Goal: Information Seeking & Learning: Learn about a topic

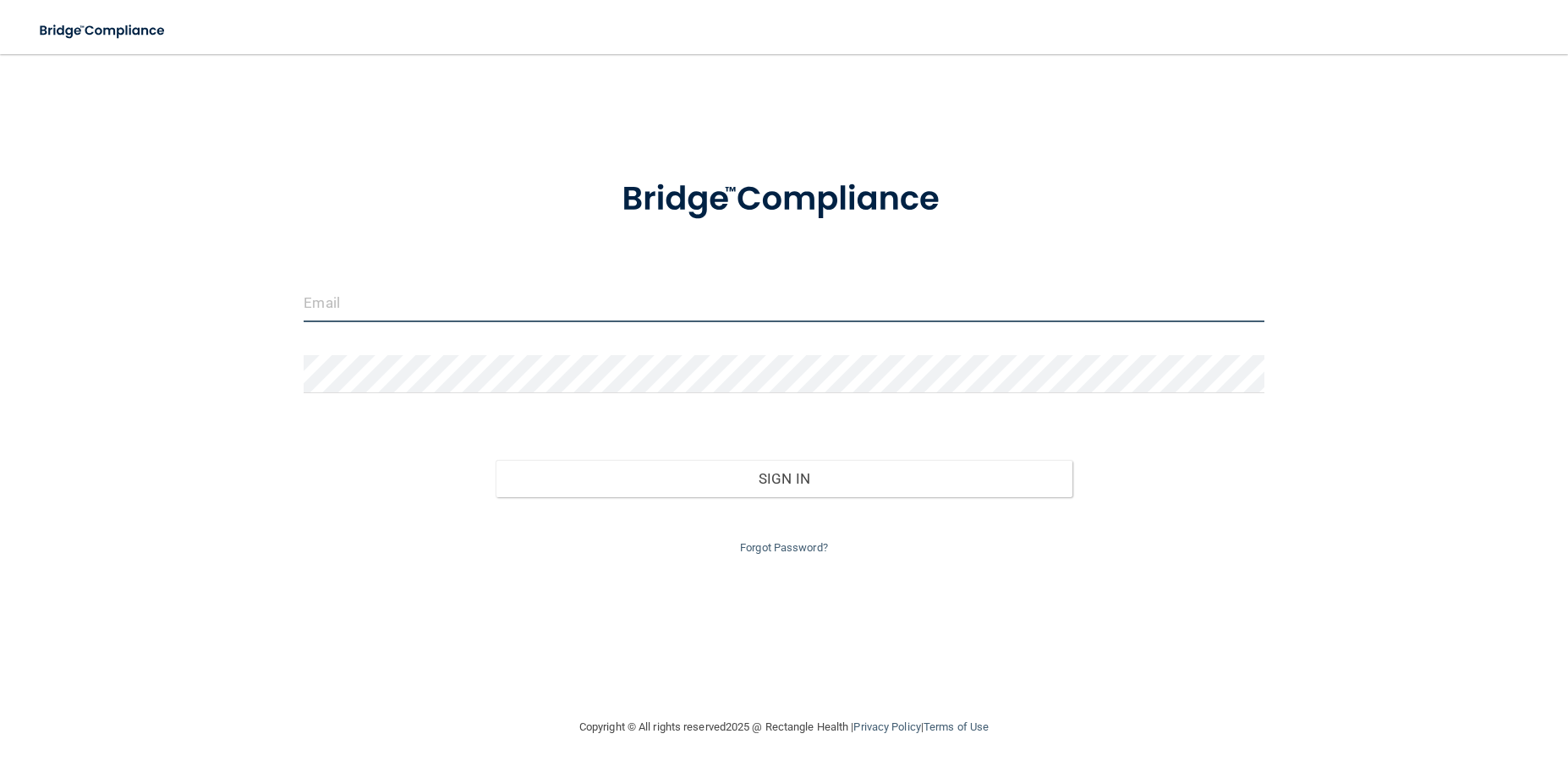
click at [383, 306] on input "email" at bounding box center [784, 303] width 960 height 38
type input "[PERSON_NAME][EMAIL_ADDRESS][DOMAIN_NAME]"
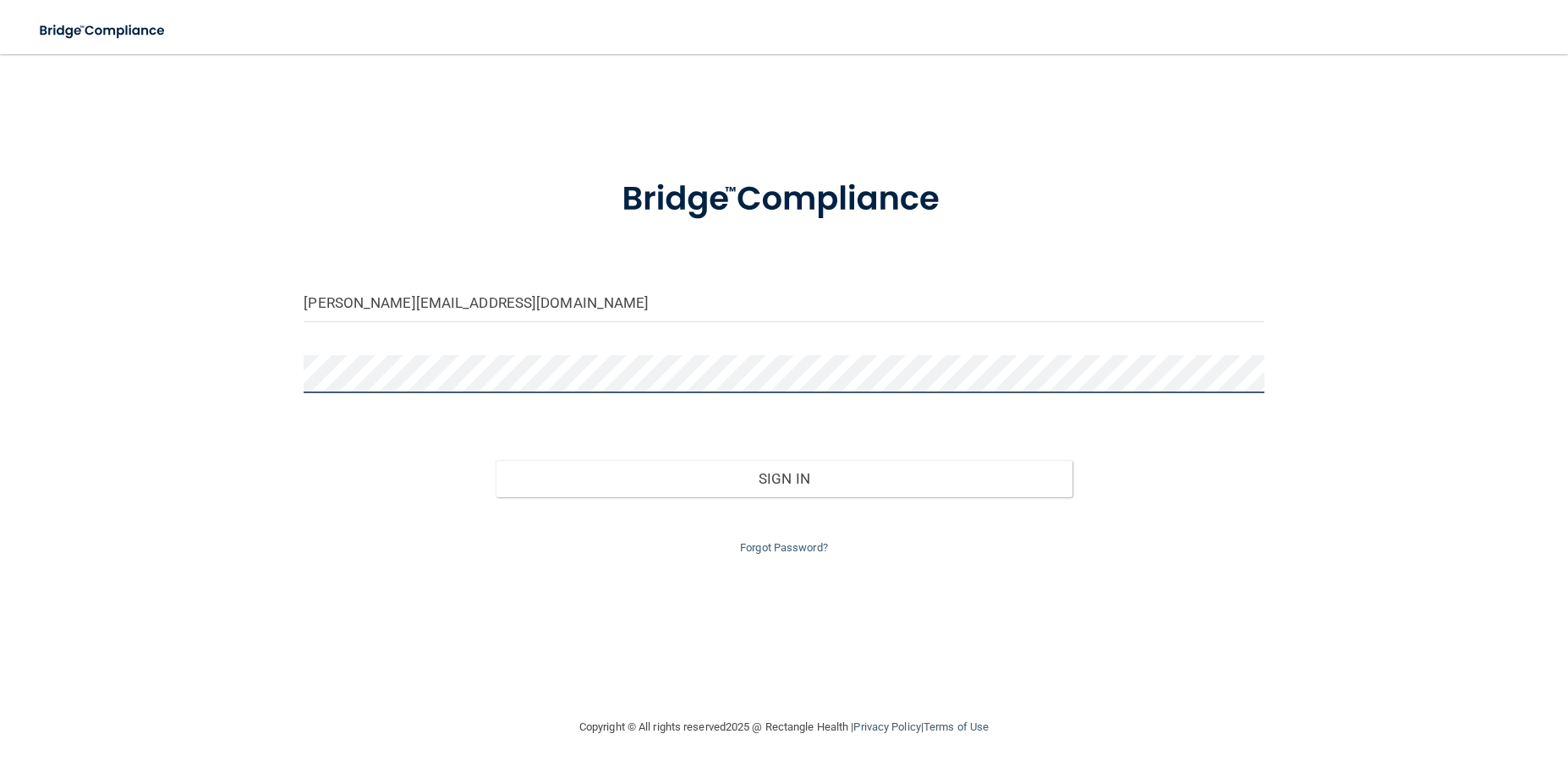
click at [495, 460] on button "Sign In" at bounding box center [783, 479] width 576 height 37
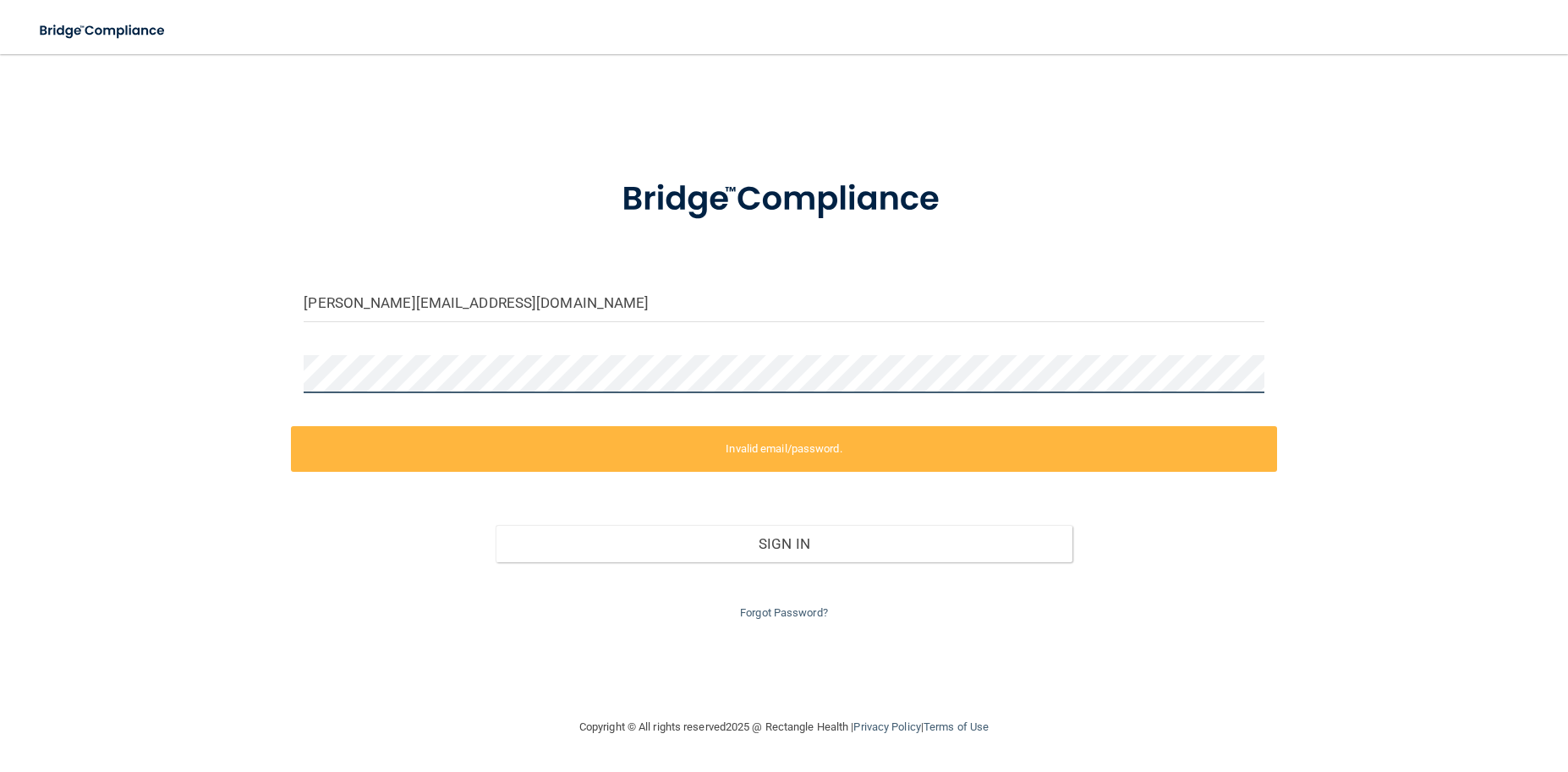
click at [268, 364] on div "[PERSON_NAME][EMAIL_ADDRESS][DOMAIN_NAME] Invalid email/password. You don't hav…" at bounding box center [784, 385] width 1501 height 629
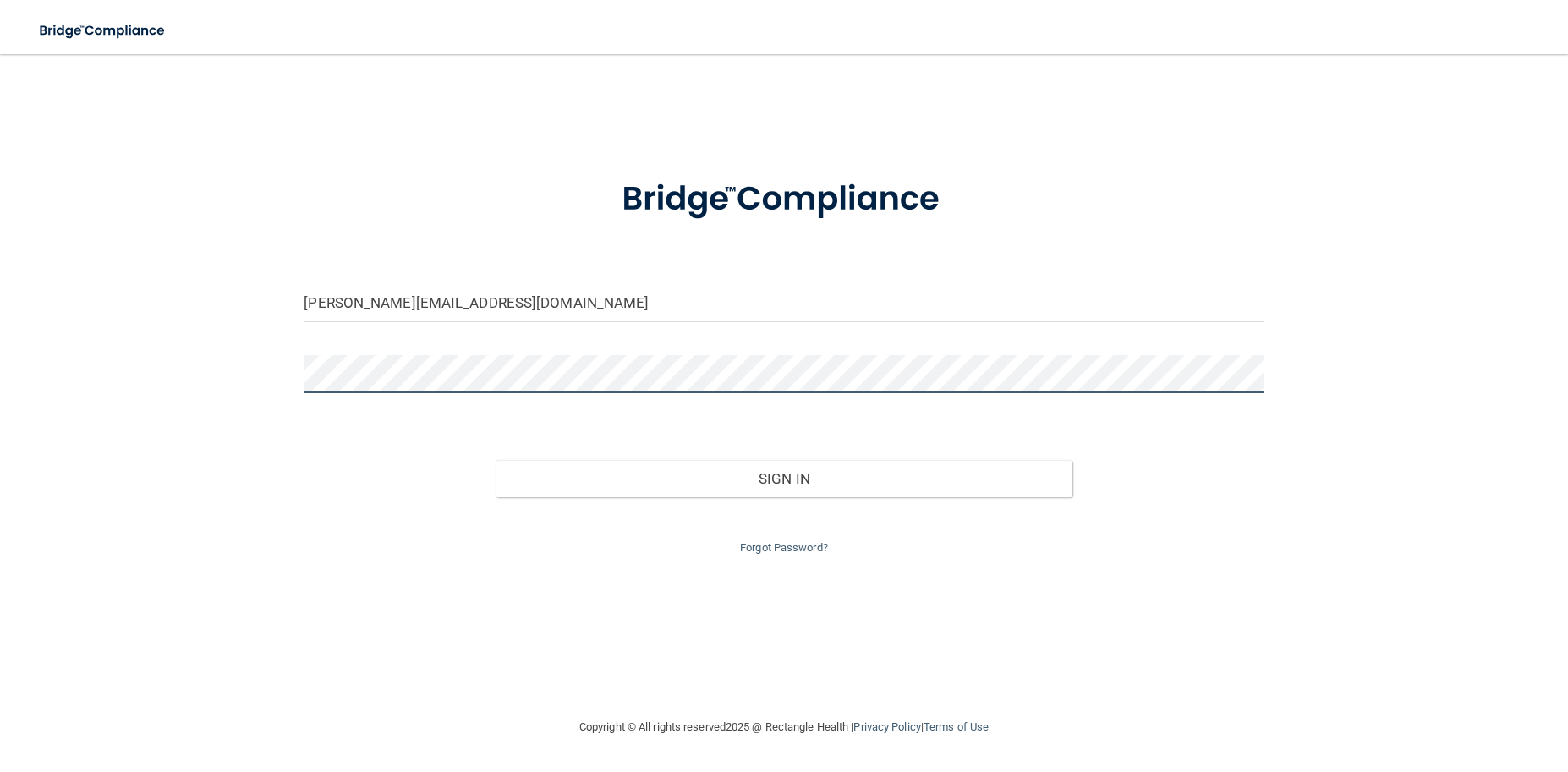
click at [495, 460] on button "Sign In" at bounding box center [783, 479] width 576 height 37
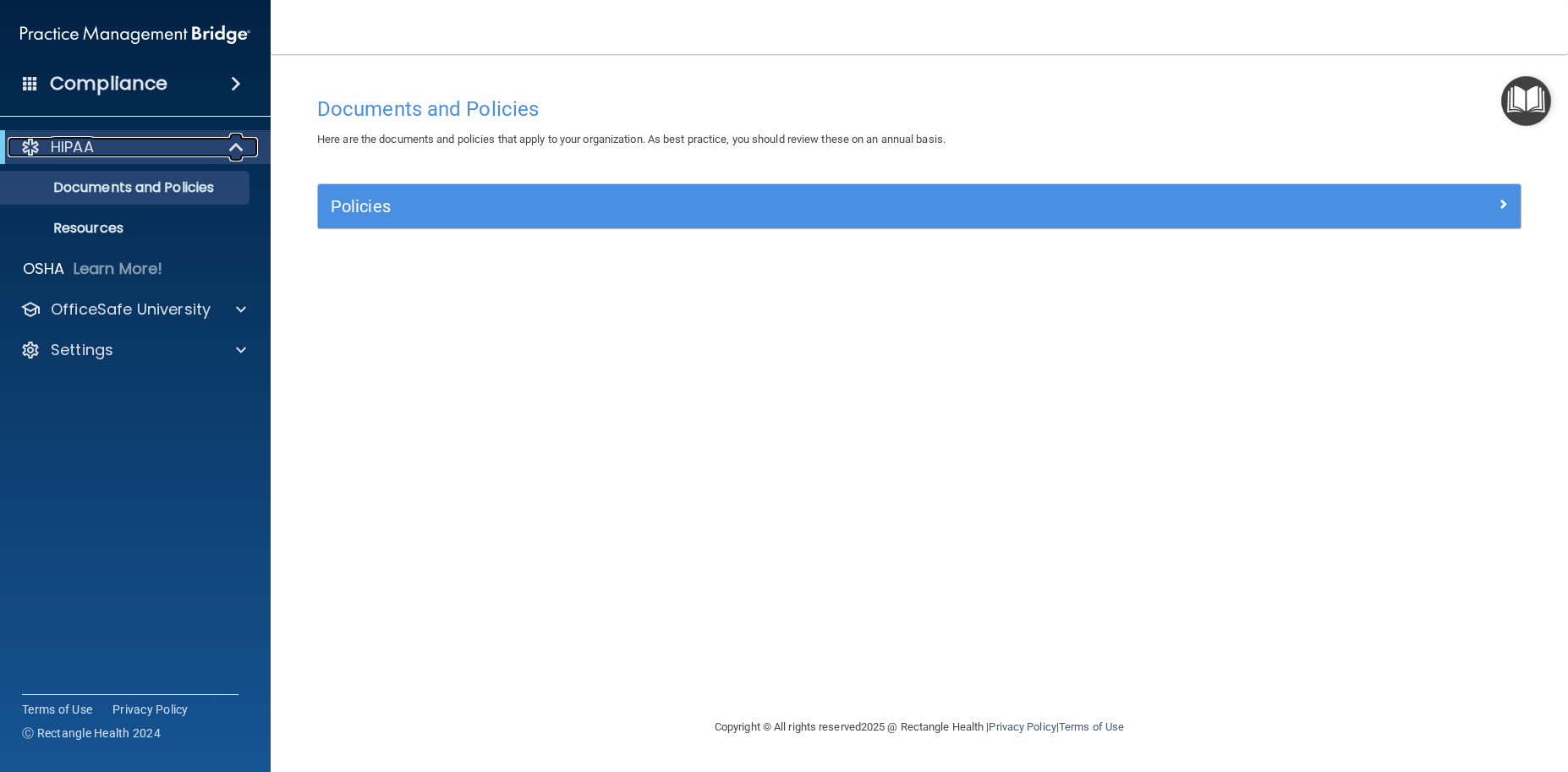
click at [209, 146] on div "HIPAA" at bounding box center [112, 147] width 209 height 20
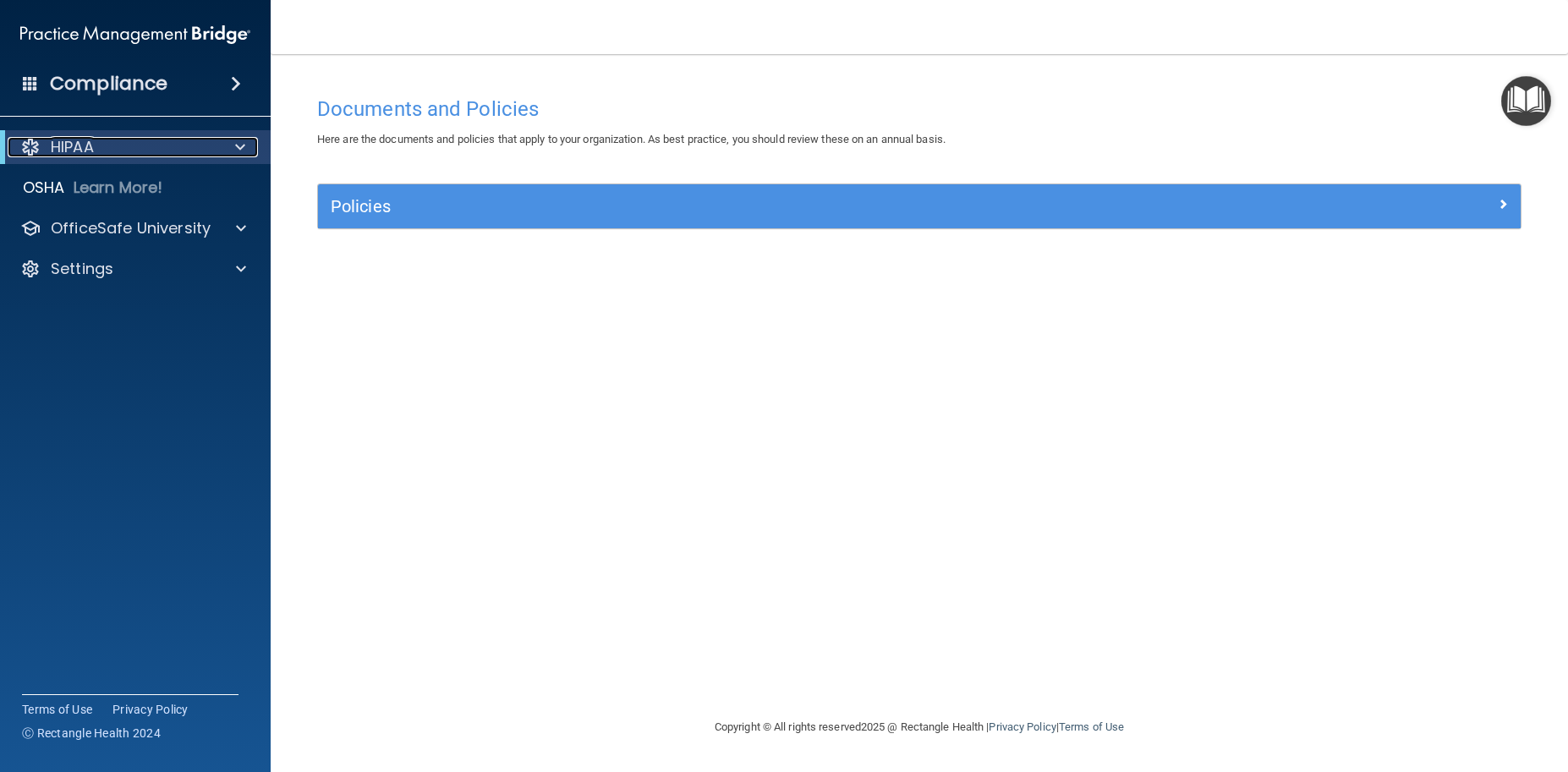
click at [209, 146] on div "HIPAA" at bounding box center [112, 147] width 209 height 20
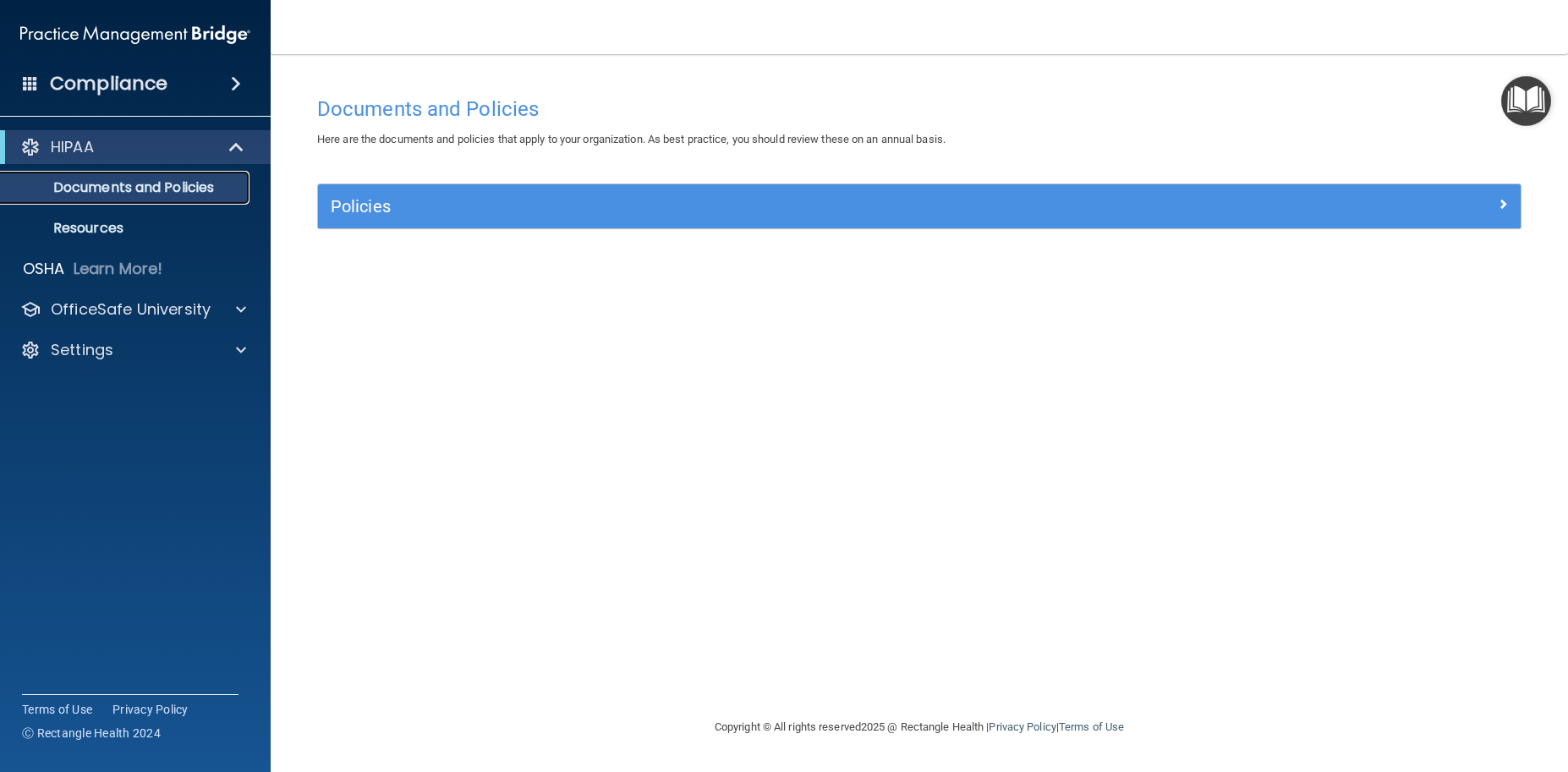
click at [99, 180] on p "Documents and Policies" at bounding box center [126, 188] width 231 height 17
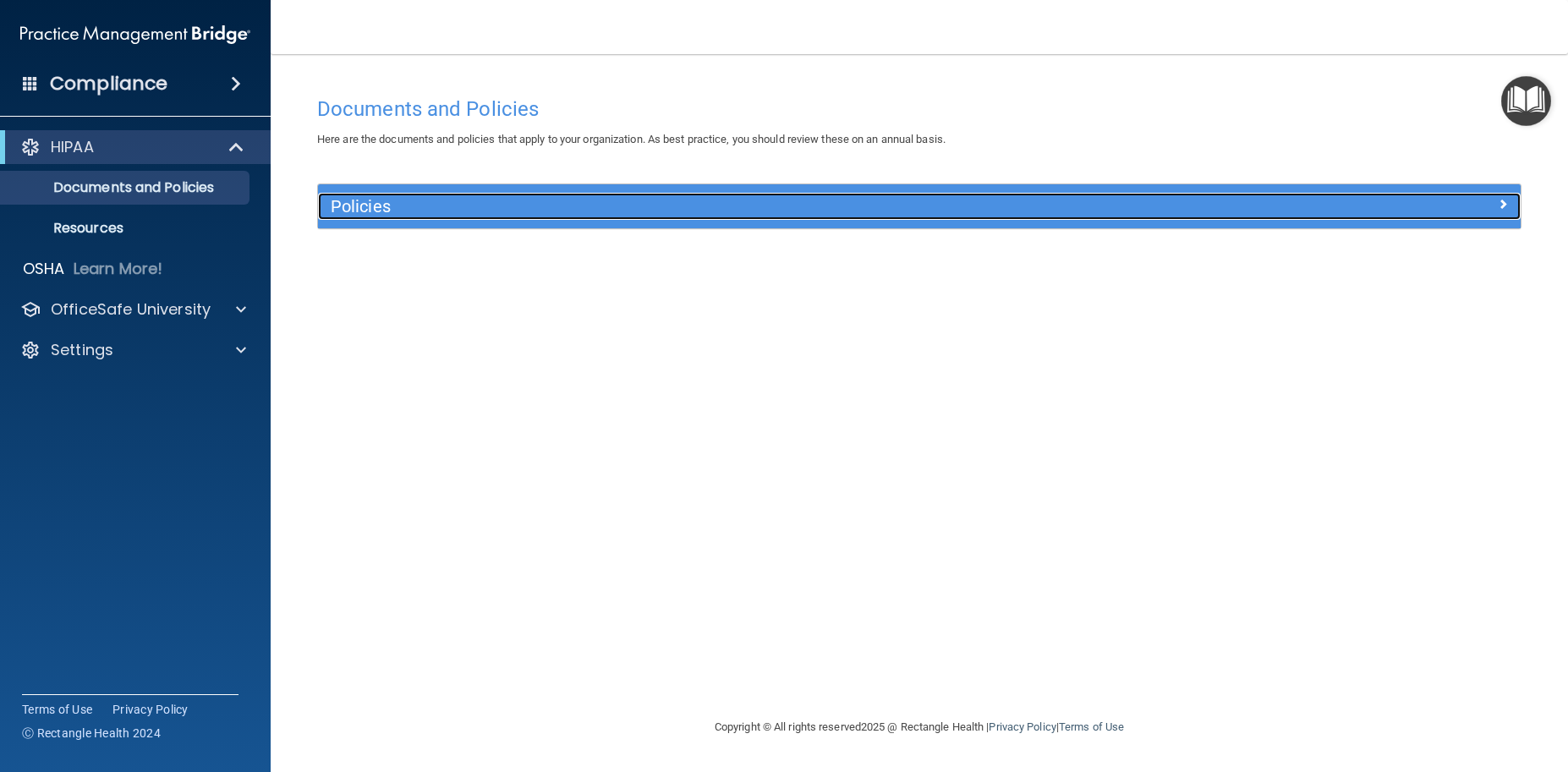
click at [455, 208] on h5 "Policies" at bounding box center [770, 207] width 877 height 19
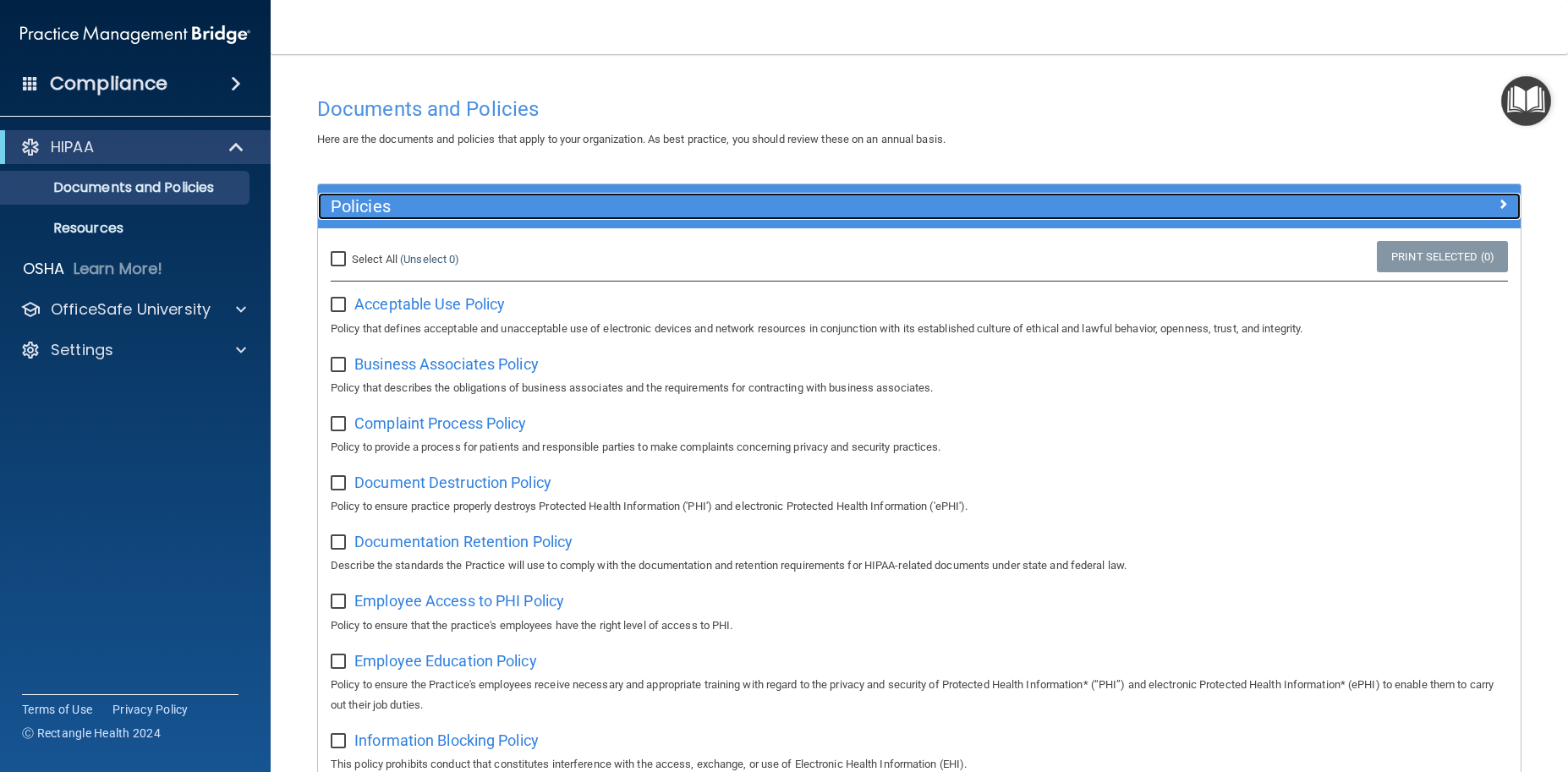
click at [455, 208] on h5 "Policies" at bounding box center [770, 207] width 877 height 19
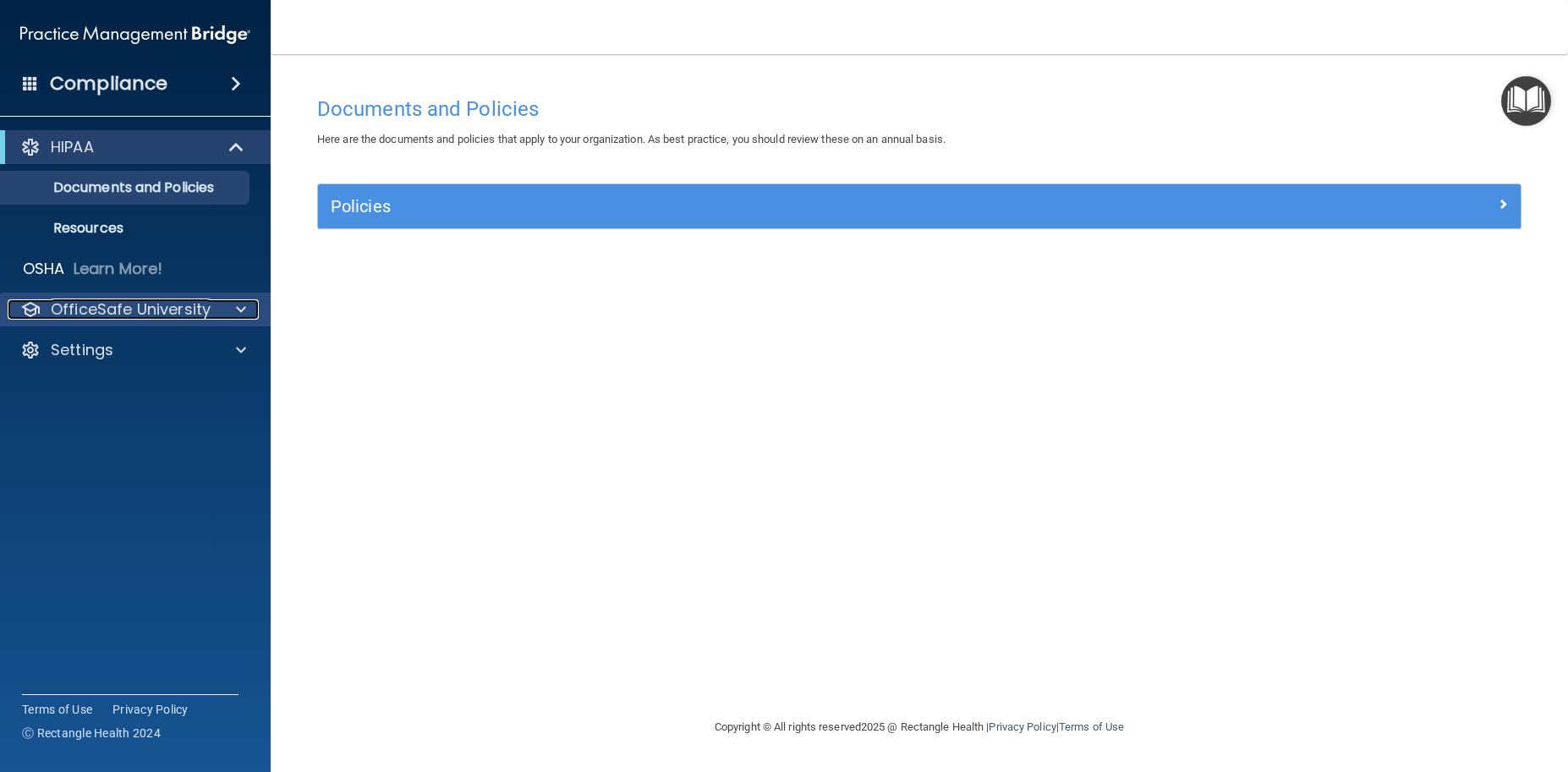
click at [113, 312] on p "OfficeSafe University" at bounding box center [131, 310] width 160 height 20
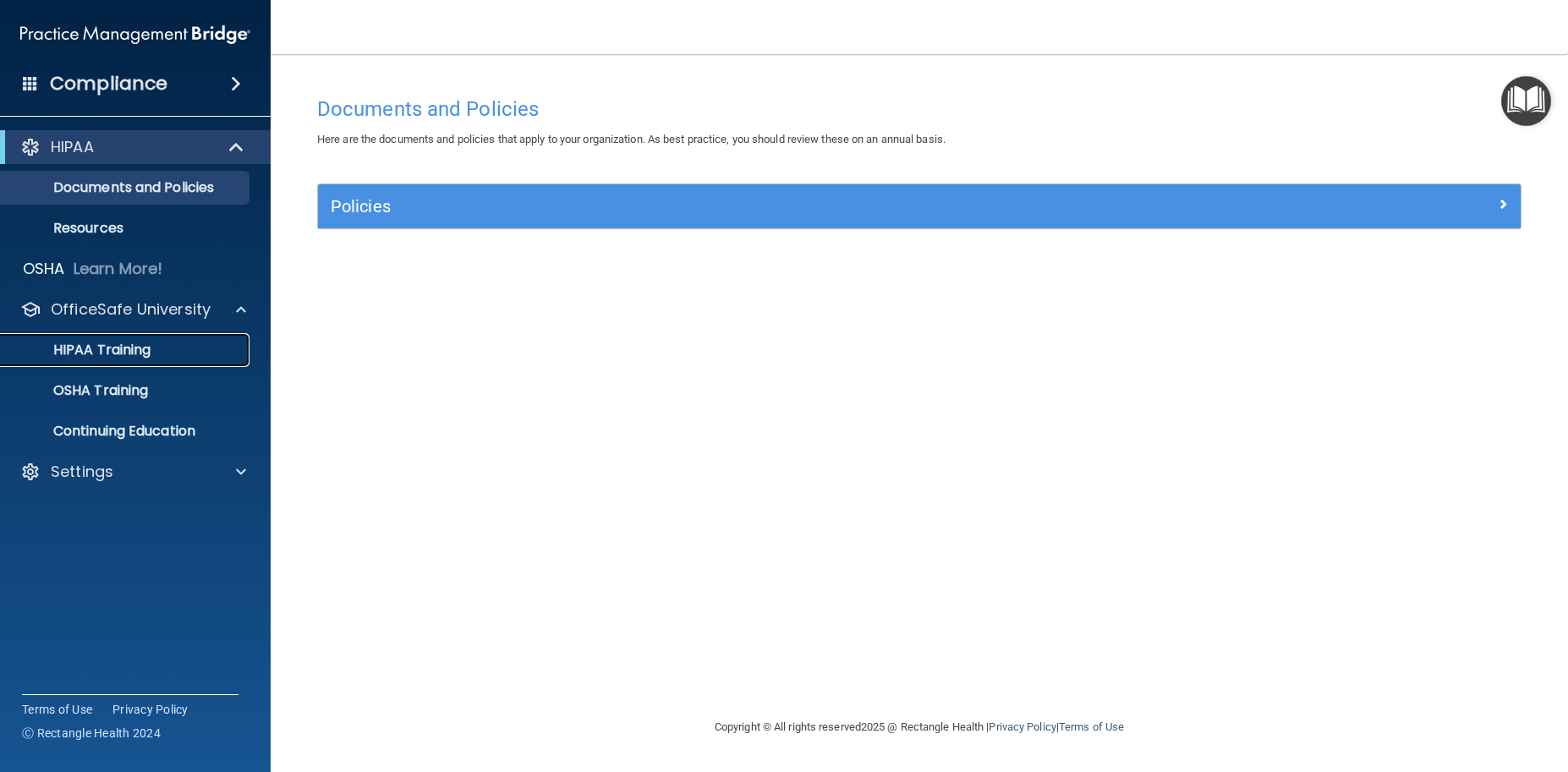
click at [117, 347] on p "HIPAA Training" at bounding box center [81, 350] width 140 height 17
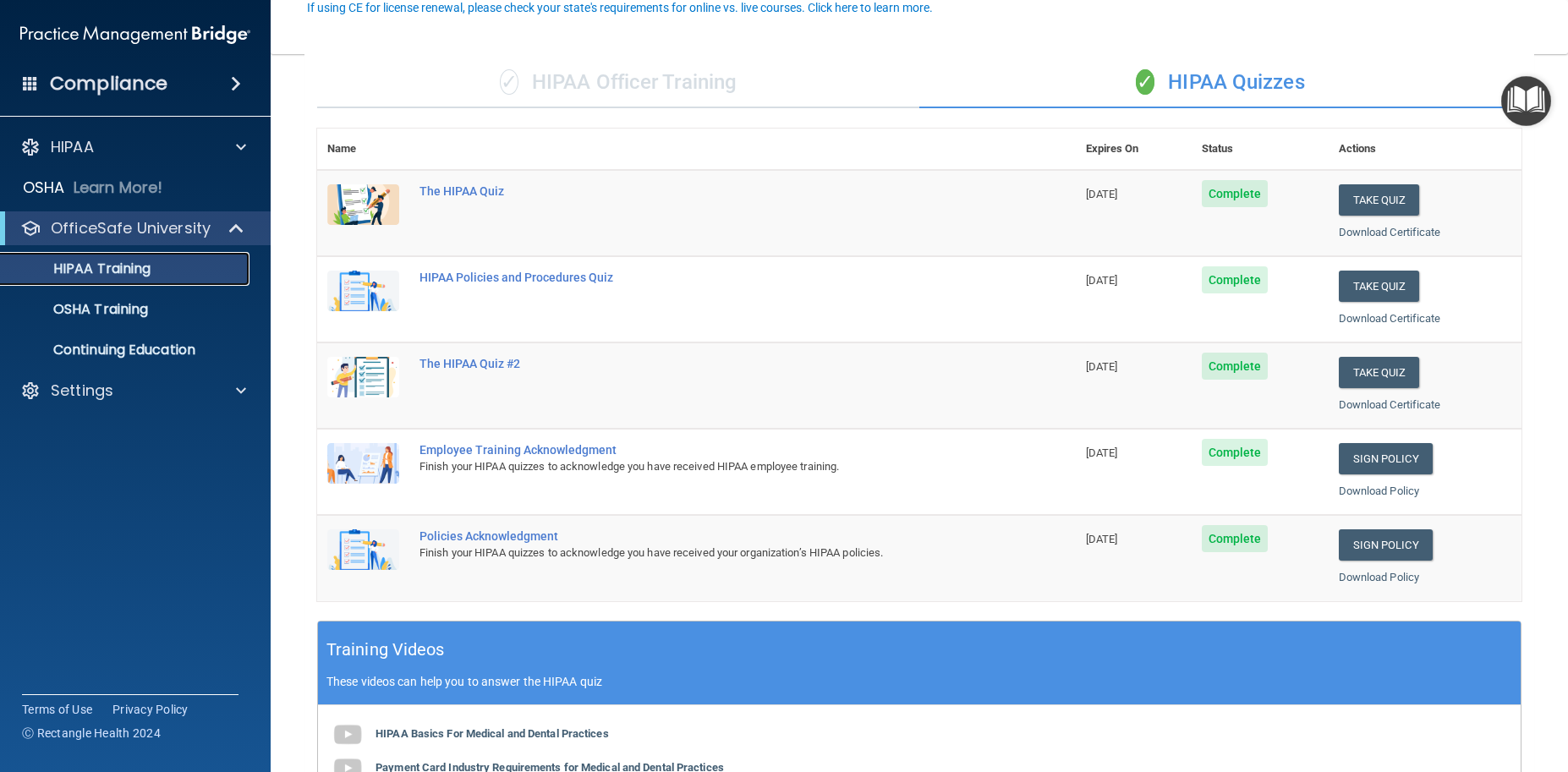
scroll to position [169, 0]
